Goal: Check status: Check status

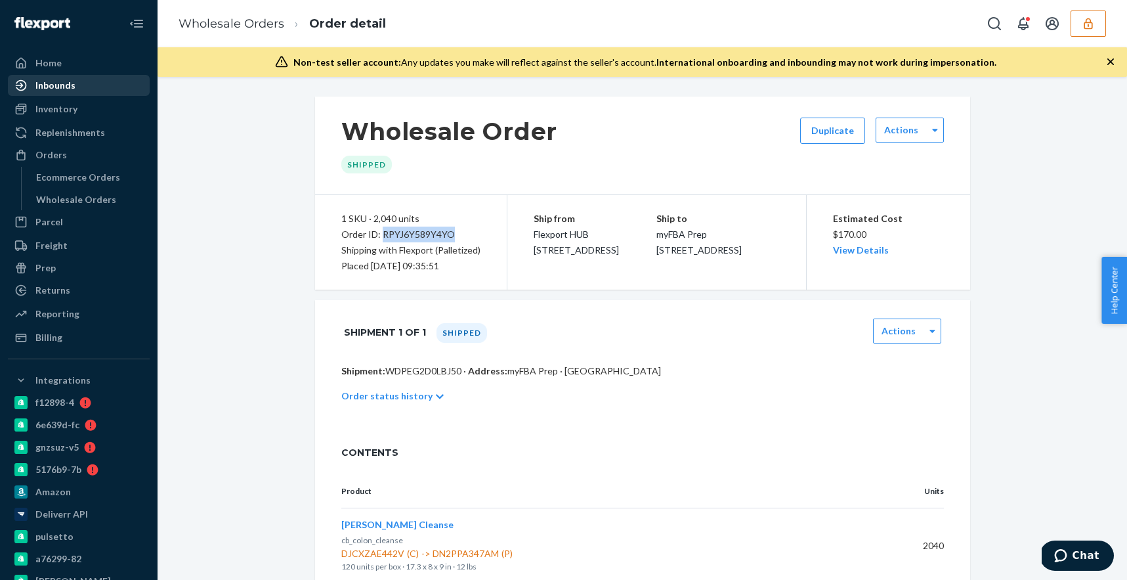
click at [64, 79] on div "Inbounds" at bounding box center [55, 85] width 40 height 13
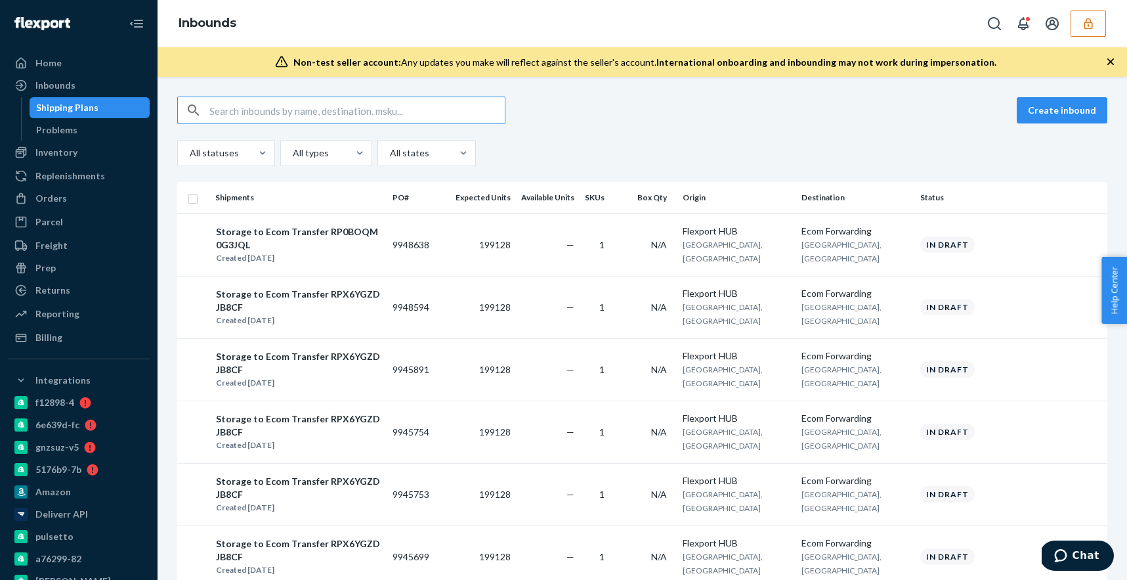
click at [1072, 25] on button "button" at bounding box center [1087, 24] width 35 height 26
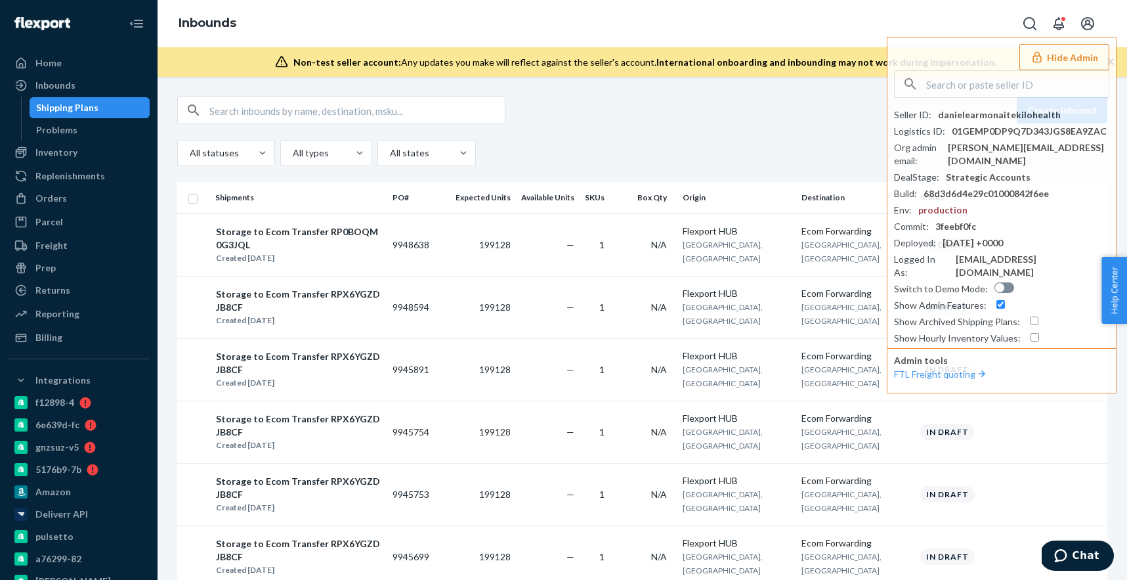
click at [616, 98] on div "Create inbound" at bounding box center [642, 110] width 930 height 28
click at [63, 203] on div "Orders" at bounding box center [51, 198] width 32 height 13
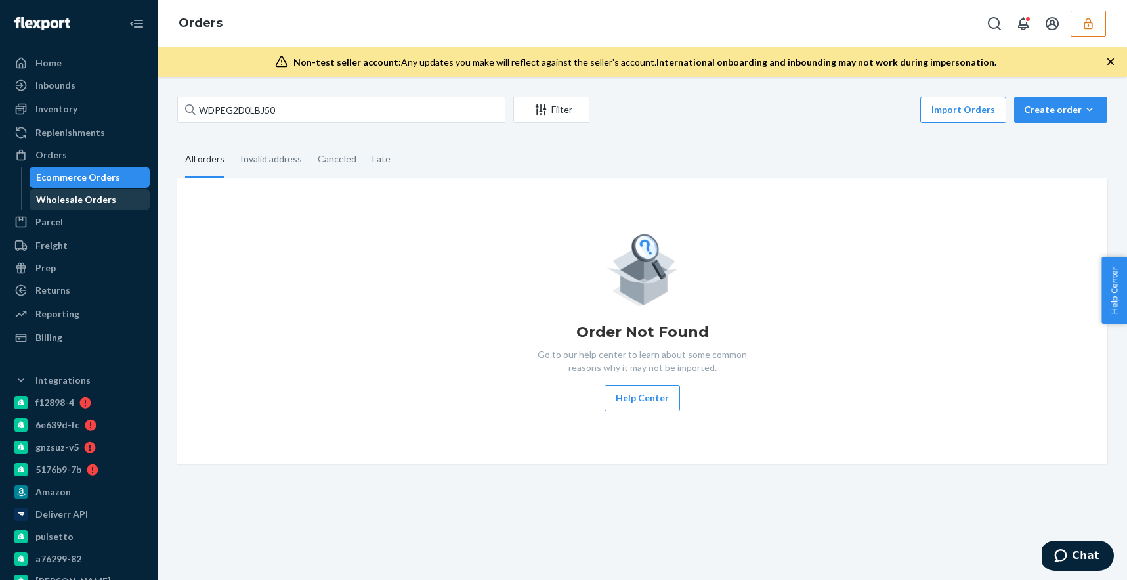
click at [88, 201] on div "Wholesale Orders" at bounding box center [76, 199] width 80 height 13
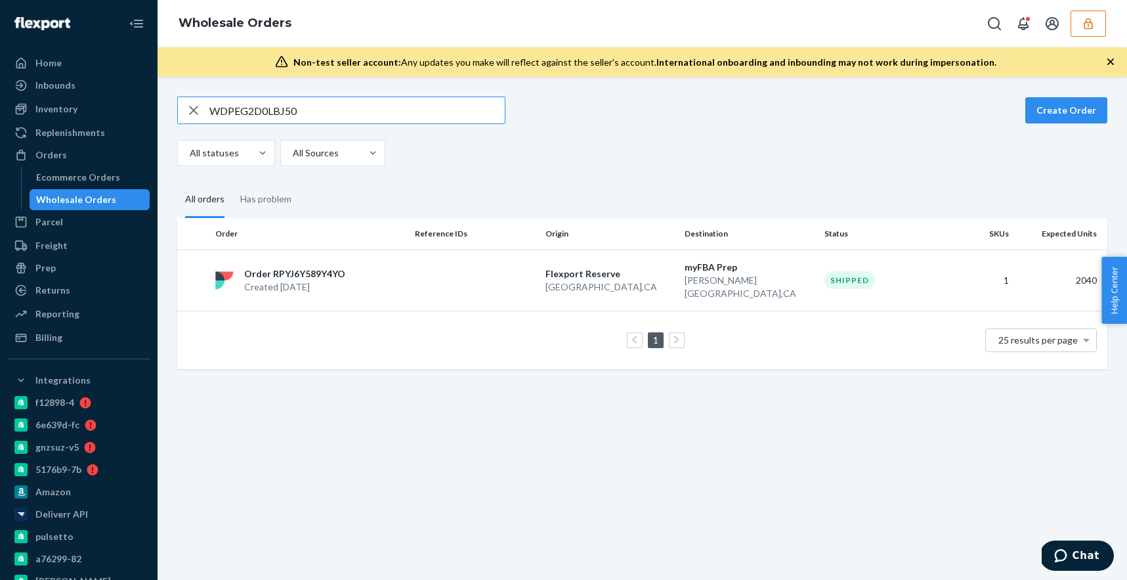
click at [337, 111] on input "WDPEG2D0LBJ50" at bounding box center [356, 110] width 295 height 26
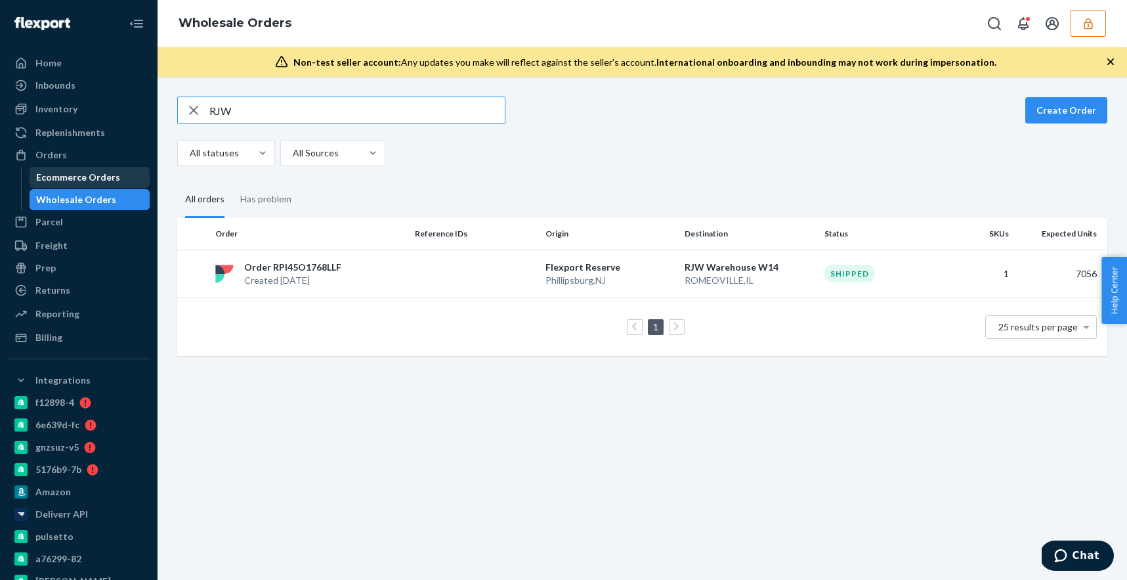
type input "RJW"
click at [93, 181] on div "Ecommerce Orders" at bounding box center [78, 177] width 84 height 13
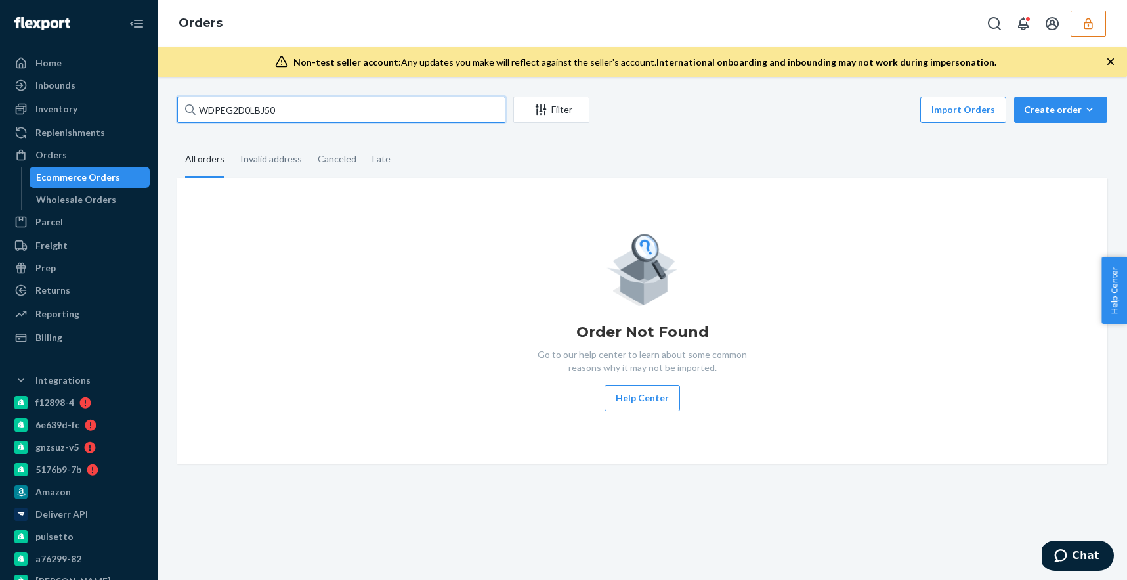
click at [298, 117] on input "WDPEG2D0LBJ50" at bounding box center [341, 109] width 328 height 26
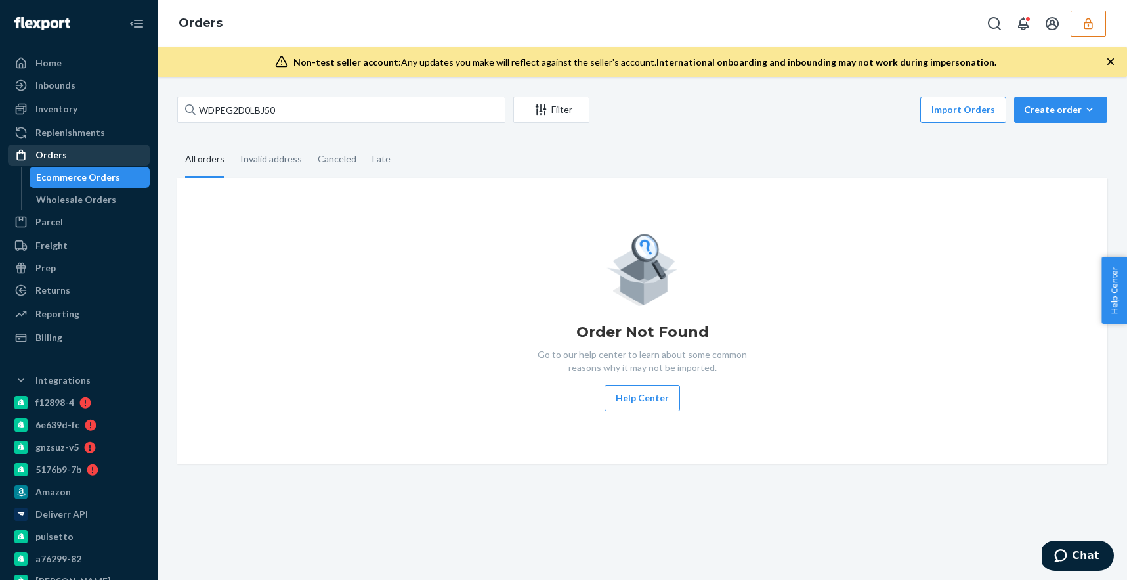
click at [70, 160] on div "Orders" at bounding box center [78, 155] width 139 height 18
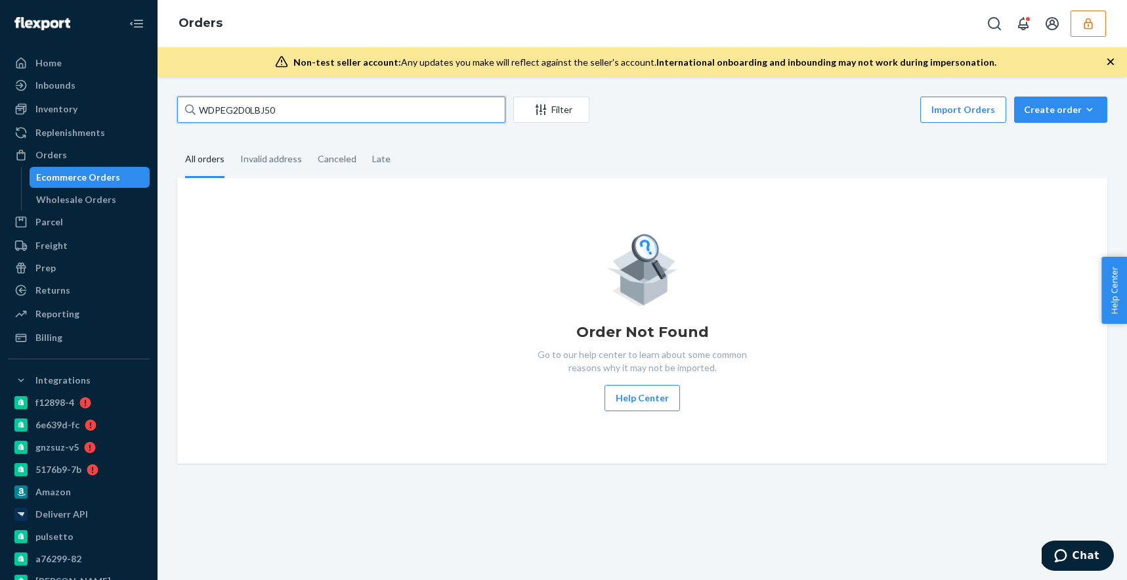
click at [232, 108] on input "WDPEG2D0LBJ50" at bounding box center [341, 109] width 328 height 26
drag, startPoint x: 232, startPoint y: 108, endPoint x: 232, endPoint y: 73, distance: 35.4
click at [232, 105] on input "WDPEG2D0LBJ50" at bounding box center [341, 109] width 328 height 26
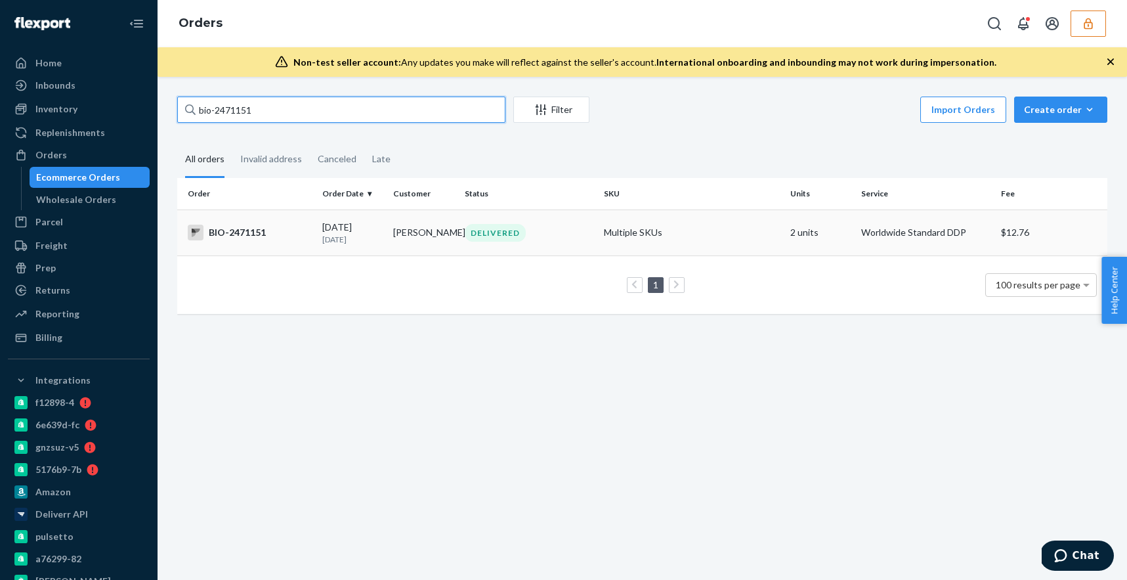
type input "bio-2471151"
click at [680, 228] on td "Multiple SKUs" at bounding box center [692, 232] width 186 height 46
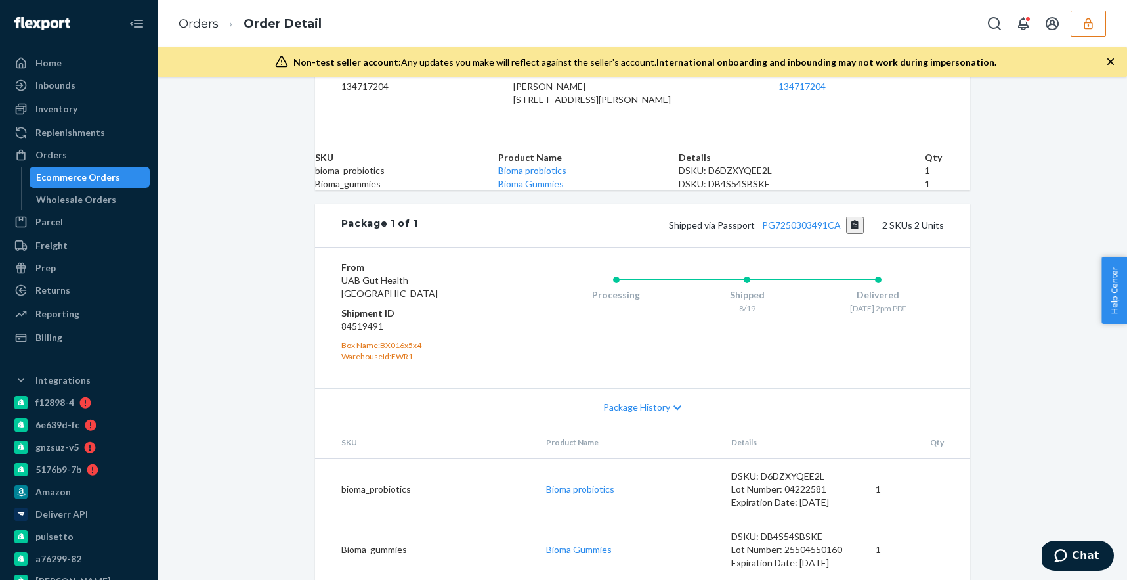
scroll to position [463, 0]
click at [605, 466] on td "Bioma probiotics" at bounding box center [628, 488] width 185 height 61
click at [603, 483] on link "Bioma probiotics" at bounding box center [580, 488] width 68 height 11
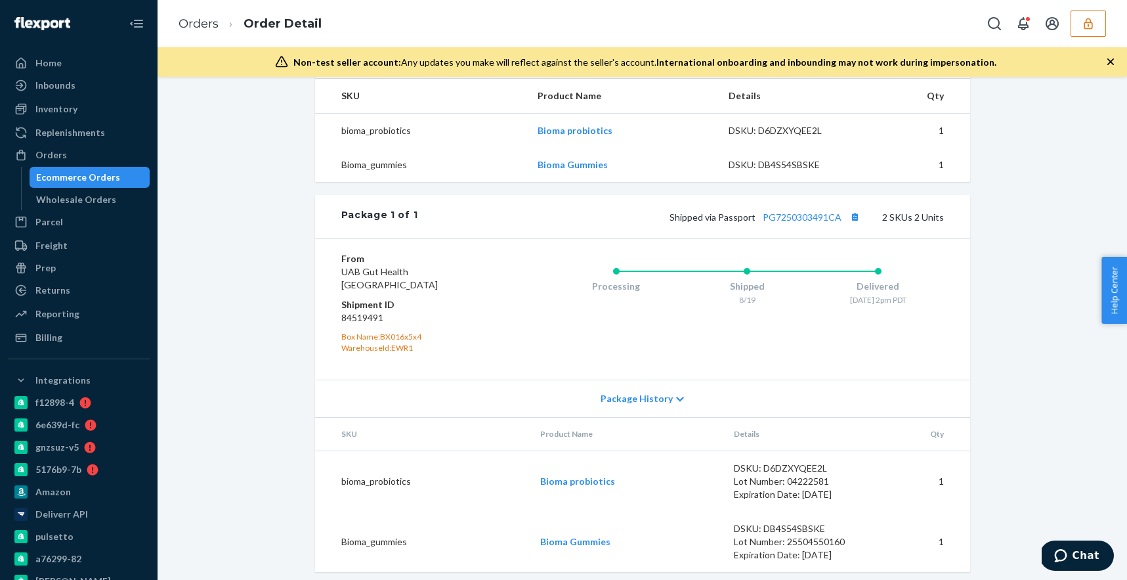
scroll to position [463, 0]
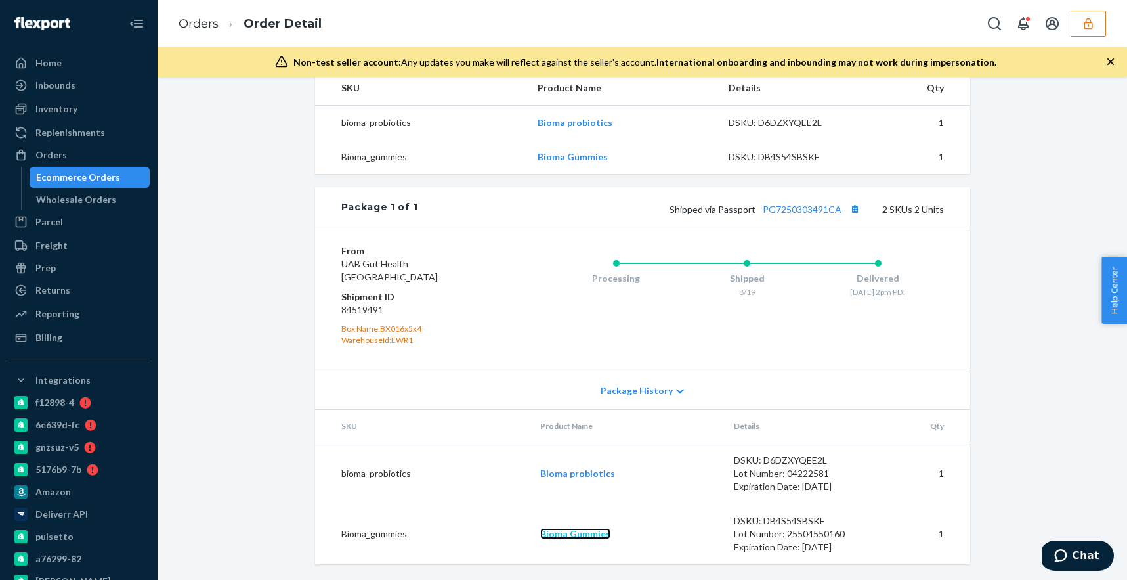
click at [604, 536] on link "Bioma Gummies" at bounding box center [575, 533] width 70 height 11
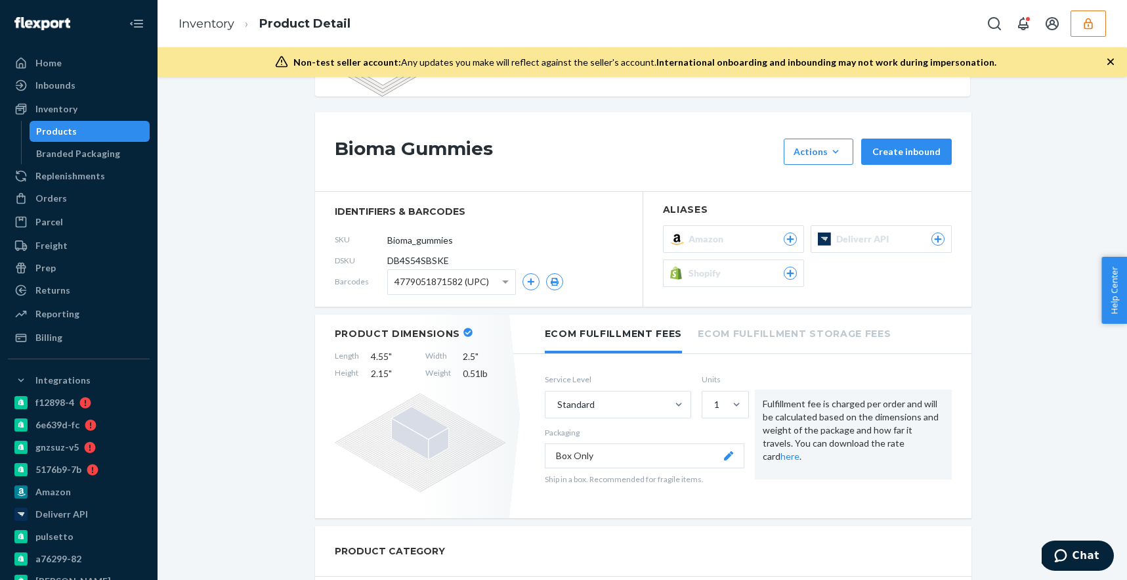
scroll to position [109, 0]
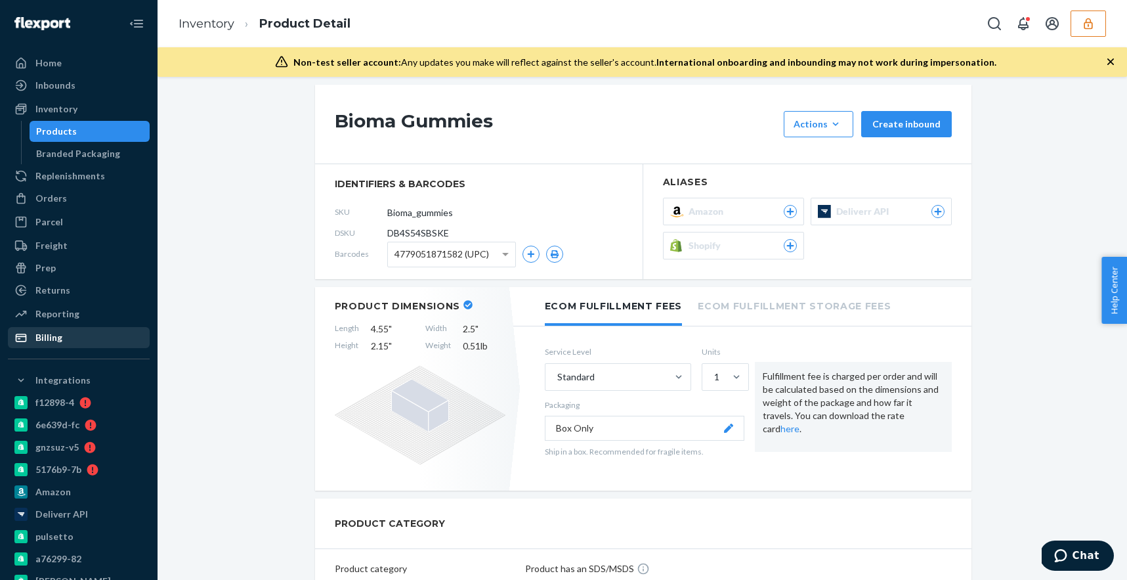
click at [82, 338] on div "Billing" at bounding box center [78, 337] width 139 height 18
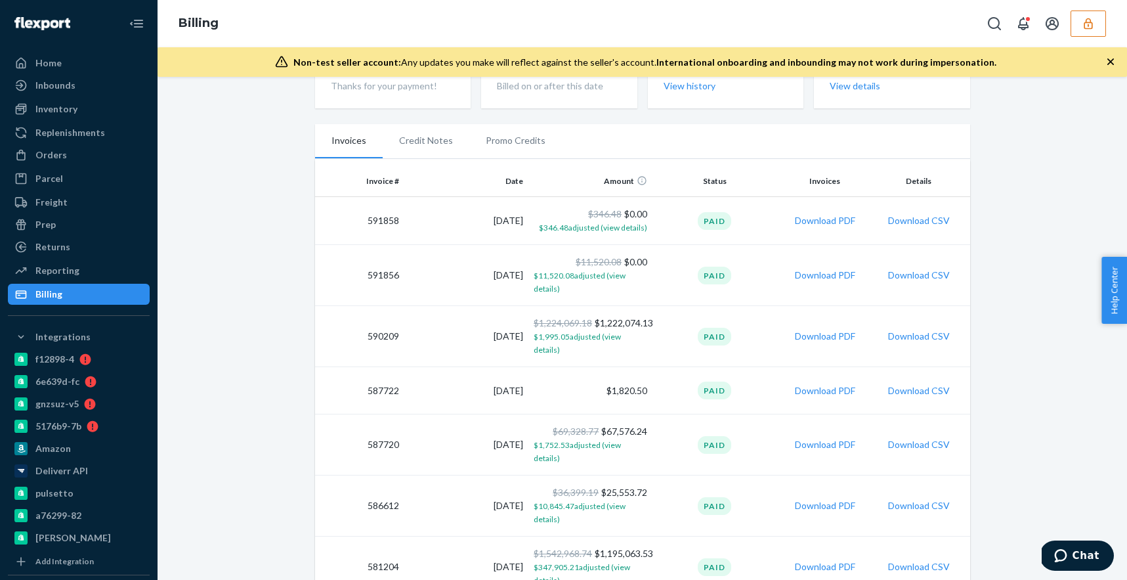
scroll to position [153, 0]
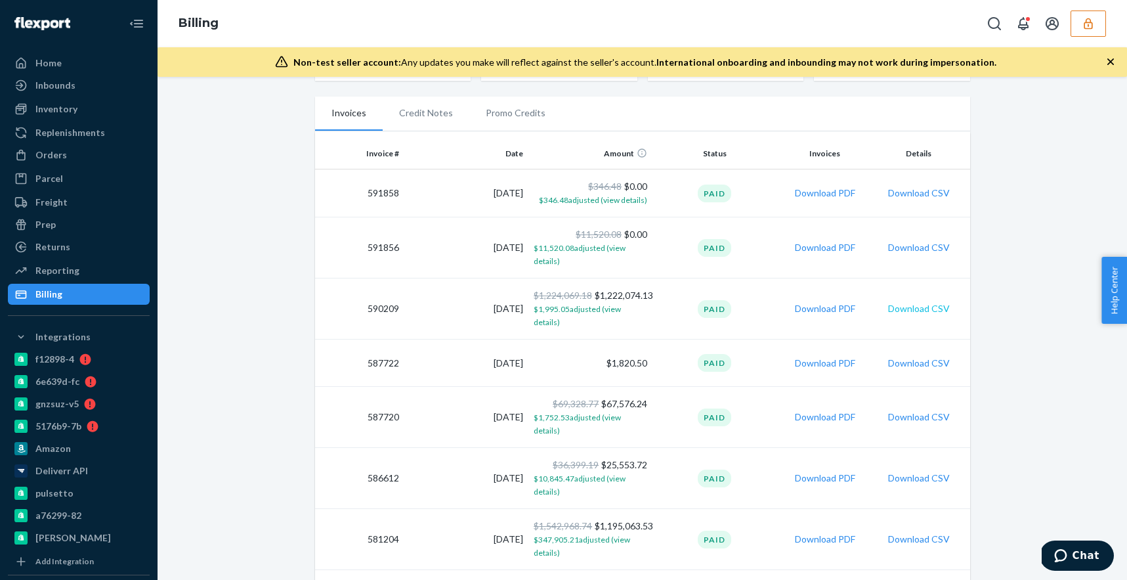
click at [910, 303] on button "Download CSV" at bounding box center [919, 308] width 62 height 13
